Goal: Task Accomplishment & Management: Use online tool/utility

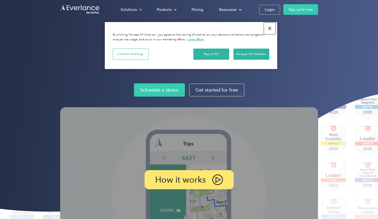
click at [270, 27] on button "Close" at bounding box center [270, 29] width 12 height 12
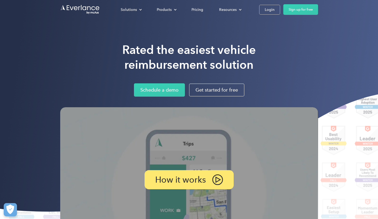
click at [268, 7] on div "Login" at bounding box center [269, 9] width 10 height 7
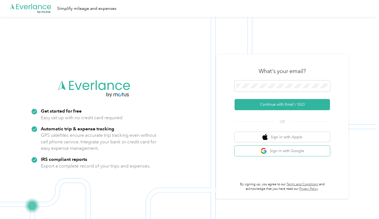
click at [291, 153] on button "Sign in with Google" at bounding box center [281, 150] width 95 height 10
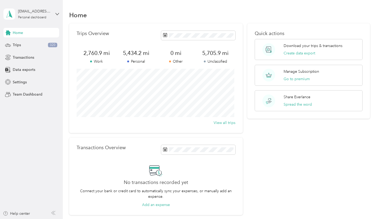
click at [30, 69] on span "Data exports" at bounding box center [24, 70] width 23 height 6
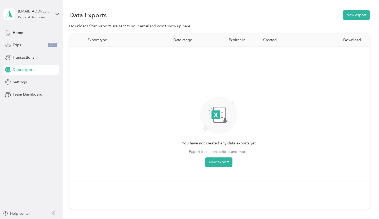
click at [352, 18] on button "New export" at bounding box center [356, 14] width 27 height 9
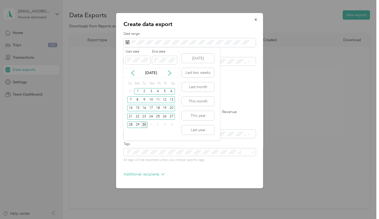
click at [133, 73] on icon at bounding box center [132, 72] width 5 height 5
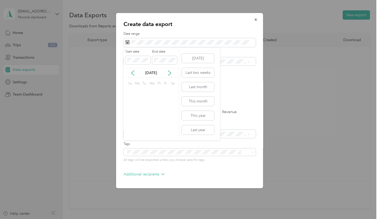
click at [133, 73] on icon at bounding box center [132, 72] width 5 height 5
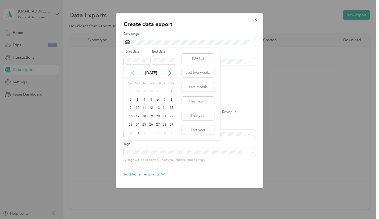
click at [133, 73] on icon at bounding box center [132, 72] width 5 height 5
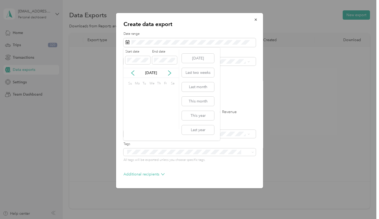
click at [133, 73] on icon at bounding box center [132, 72] width 5 height 5
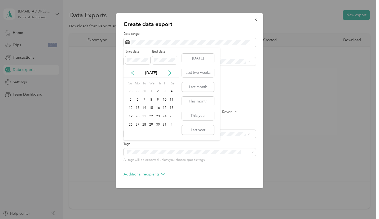
click at [133, 73] on icon at bounding box center [132, 72] width 5 height 5
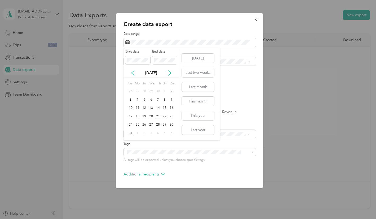
click at [133, 73] on icon at bounding box center [132, 72] width 5 height 5
click at [170, 72] on icon at bounding box center [169, 72] width 5 height 5
click at [168, 57] on span at bounding box center [164, 60] width 25 height 8
click at [138, 89] on div "1" at bounding box center [137, 91] width 7 height 7
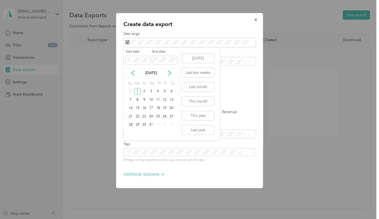
click at [169, 74] on icon at bounding box center [169, 72] width 5 height 5
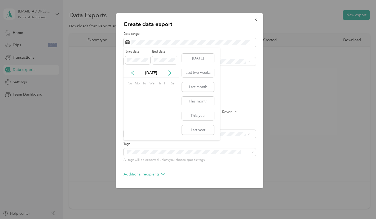
click at [169, 74] on icon at bounding box center [169, 72] width 5 height 5
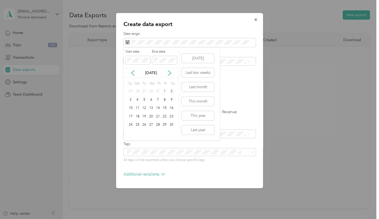
click at [169, 74] on icon at bounding box center [169, 72] width 5 height 5
click at [132, 73] on icon at bounding box center [132, 72] width 5 height 5
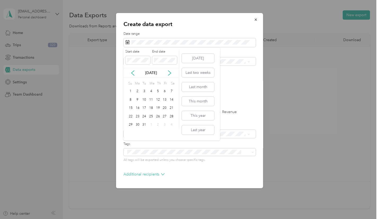
click at [145, 125] on div "31" at bounding box center [144, 124] width 7 height 7
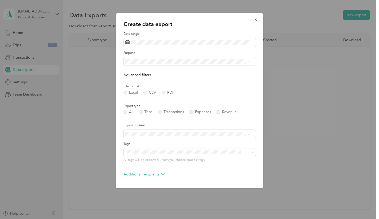
click at [140, 110] on label "Trips" at bounding box center [146, 112] width 14 height 4
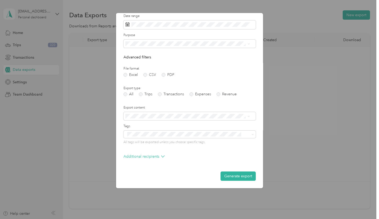
click at [229, 176] on button "Generate export" at bounding box center [237, 175] width 35 height 9
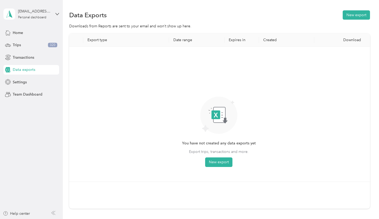
click at [222, 162] on button "New export" at bounding box center [218, 162] width 27 height 10
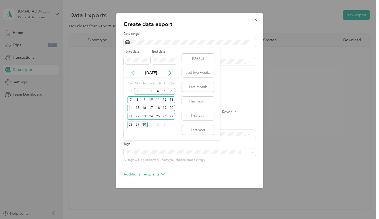
click at [132, 71] on icon at bounding box center [132, 72] width 5 height 5
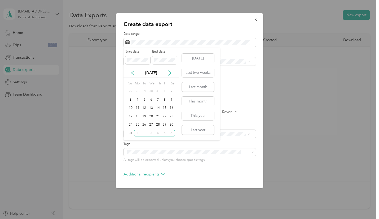
click at [132, 71] on icon at bounding box center [132, 72] width 5 height 5
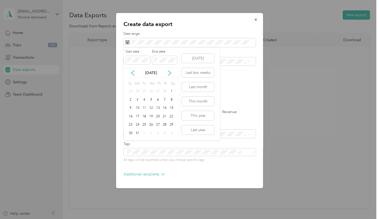
click at [132, 71] on icon at bounding box center [132, 72] width 5 height 5
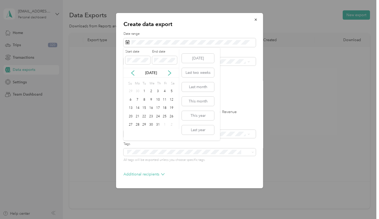
click at [132, 71] on icon at bounding box center [132, 72] width 5 height 5
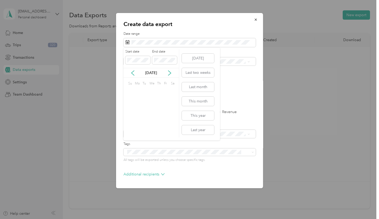
click at [132, 71] on icon at bounding box center [132, 72] width 5 height 5
click at [138, 90] on div "1" at bounding box center [137, 91] width 7 height 7
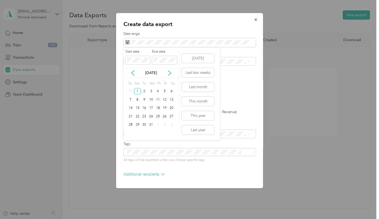
click at [170, 73] on icon at bounding box center [169, 72] width 5 height 5
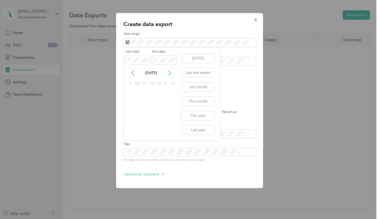
click at [170, 73] on icon at bounding box center [169, 72] width 5 height 5
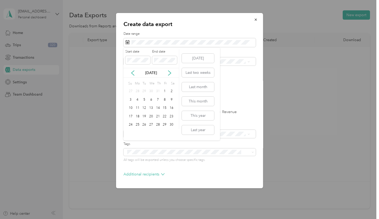
click at [170, 73] on icon at bounding box center [169, 72] width 5 height 5
click at [132, 74] on icon at bounding box center [132, 72] width 5 height 5
click at [144, 123] on div "31" at bounding box center [144, 124] width 7 height 7
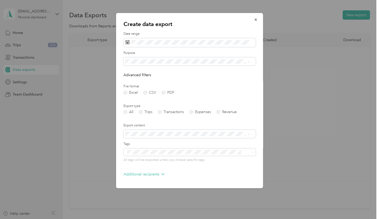
click at [158, 78] on div "Work" at bounding box center [187, 80] width 121 height 6
click at [247, 62] on icon at bounding box center [248, 61] width 2 height 2
click at [218, 79] on div "Work" at bounding box center [184, 78] width 115 height 6
click at [140, 112] on label "Trips" at bounding box center [146, 112] width 14 height 4
click at [174, 143] on li "Summary only" at bounding box center [187, 142] width 128 height 9
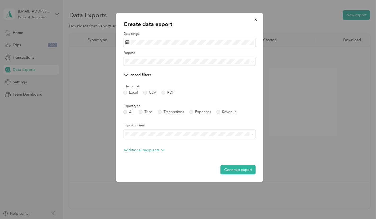
click at [233, 168] on button "Generate export" at bounding box center [237, 169] width 35 height 9
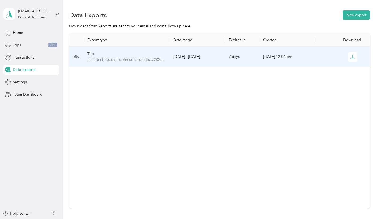
click at [351, 58] on icon "button" at bounding box center [352, 57] width 5 height 5
